Goal: Information Seeking & Learning: Learn about a topic

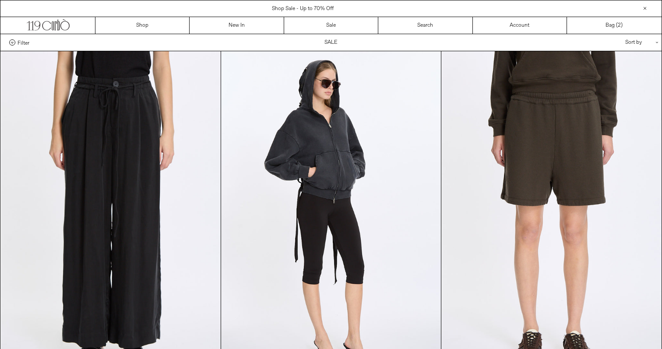
scroll to position [302, 0]
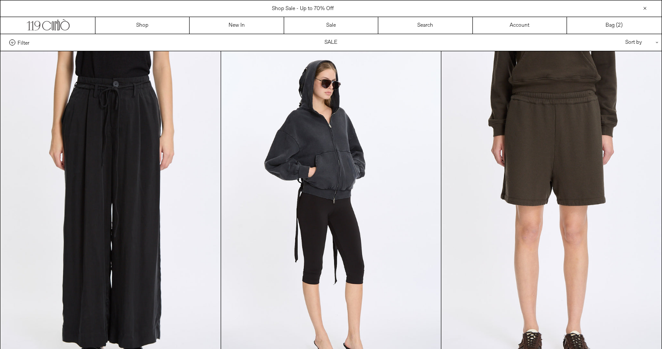
scroll to position [302, 0]
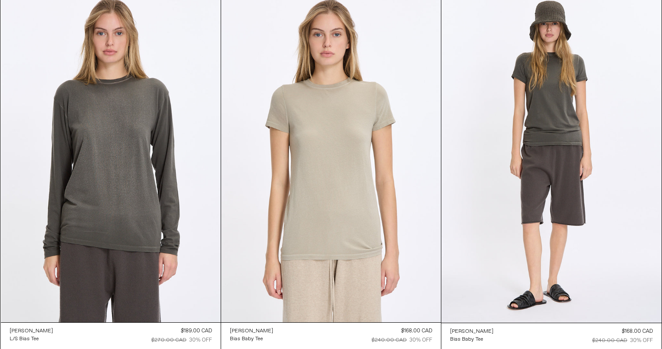
scroll to position [834, 0]
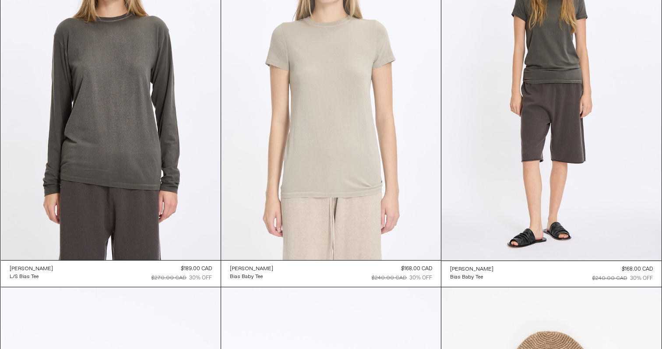
click at [247, 140] on at bounding box center [331, 95] width 220 height 330
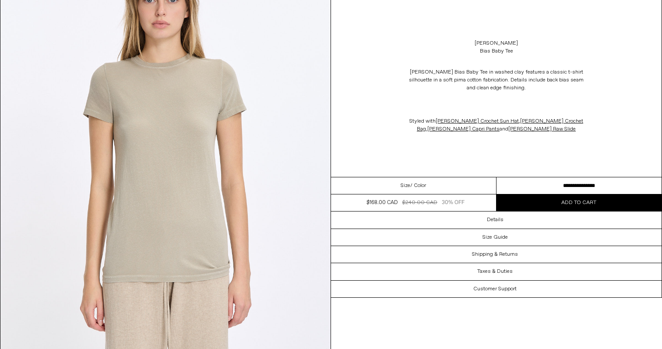
scroll to position [115, 0]
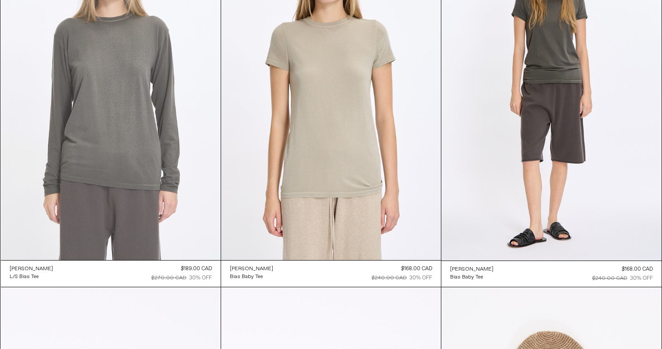
click at [105, 163] on at bounding box center [111, 95] width 220 height 330
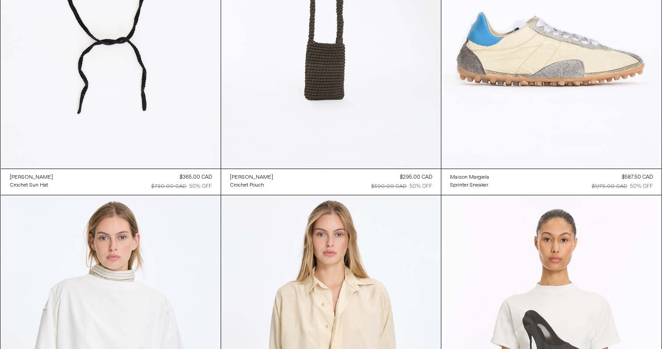
scroll to position [1811, 0]
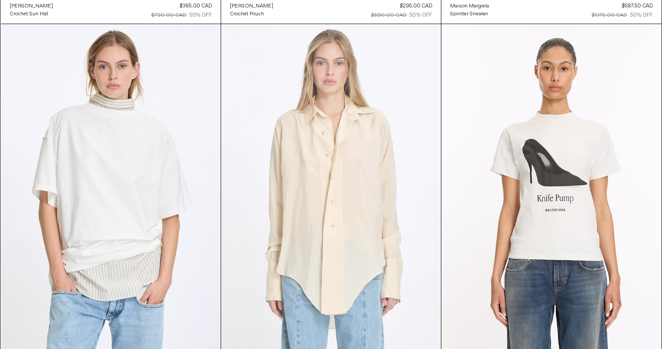
click at [304, 157] on at bounding box center [331, 189] width 220 height 330
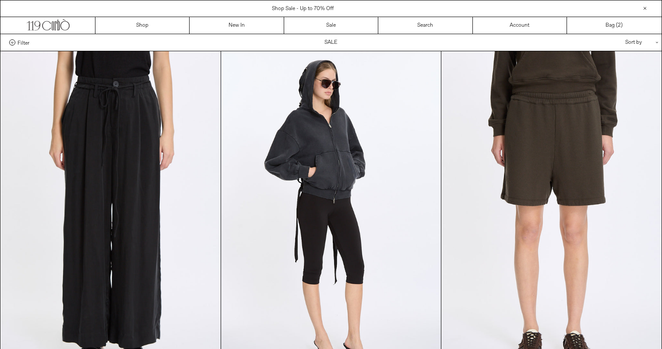
scroll to position [1811, 0]
